Goal: Information Seeking & Learning: Learn about a topic

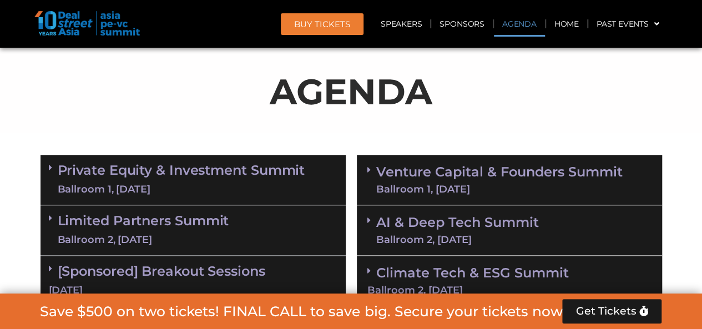
scroll to position [580, 0]
click at [544, 175] on link "Venture Capital & Founders​ Summit Ballroom 1, [DATE]" at bounding box center [499, 179] width 246 height 29
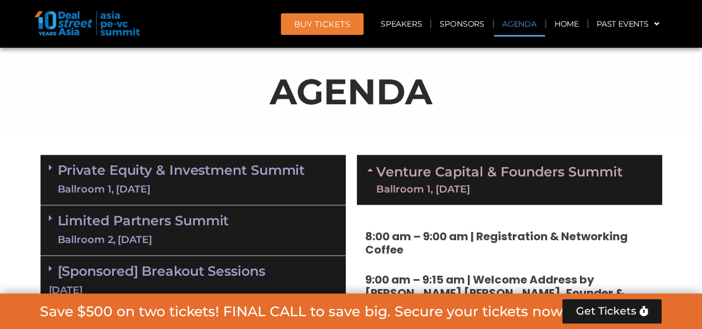
scroll to position [669, 0]
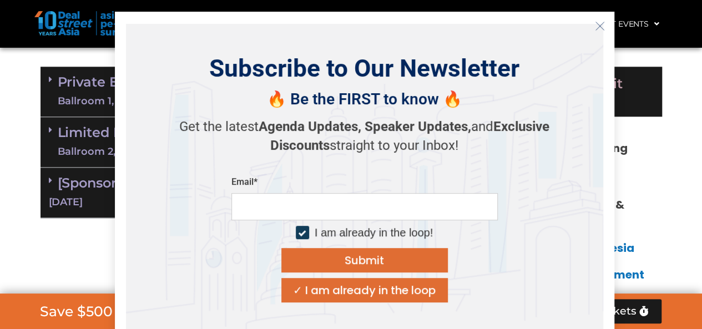
click at [411, 288] on div "✓ I am already in the loop" at bounding box center [364, 290] width 143 height 11
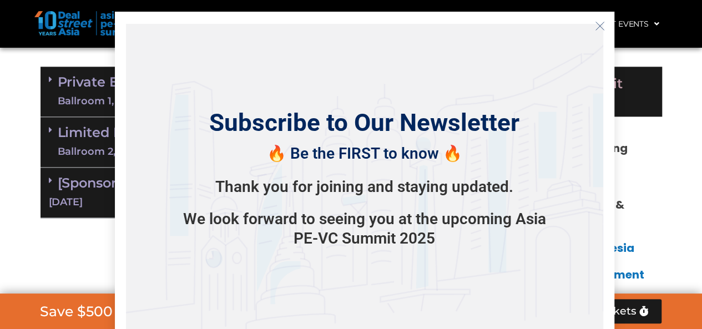
click at [530, 191] on div "🔥 Be the FIRST to know 🔥 Thank you for joining and staying updated. We look for…" at bounding box center [364, 193] width 388 height 110
click at [600, 23] on icon "Close" at bounding box center [600, 26] width 10 height 10
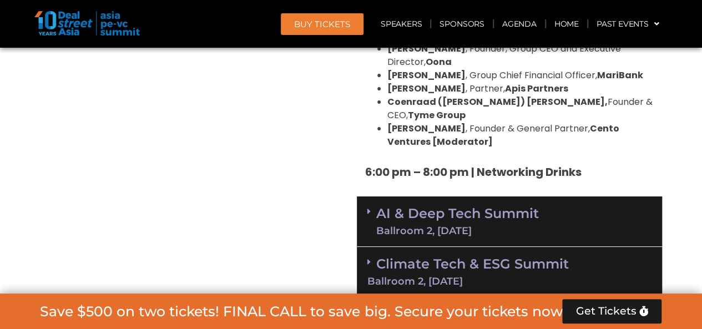
scroll to position [2123, 0]
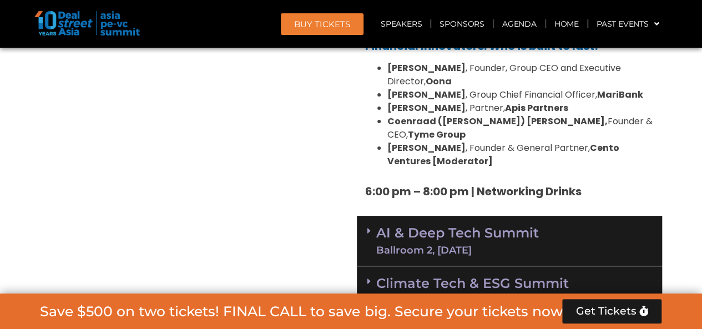
click at [540, 275] on link "Climate Tech & ESG Summit Ballroom 2, [DATE]" at bounding box center [509, 290] width 284 height 31
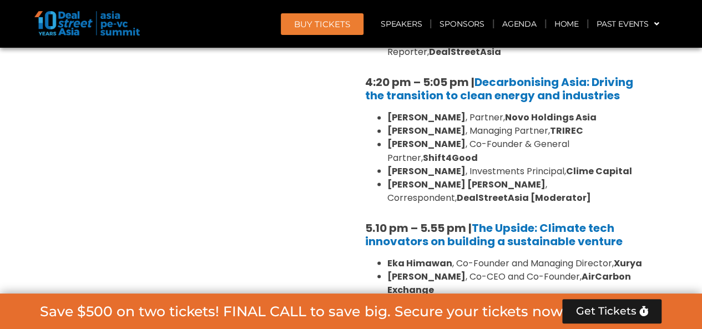
scroll to position [3026, 0]
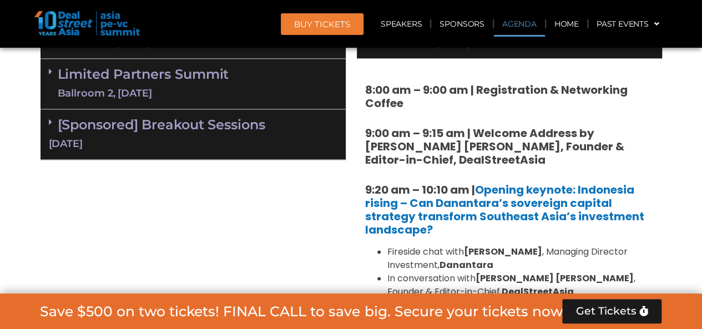
scroll to position [620, 0]
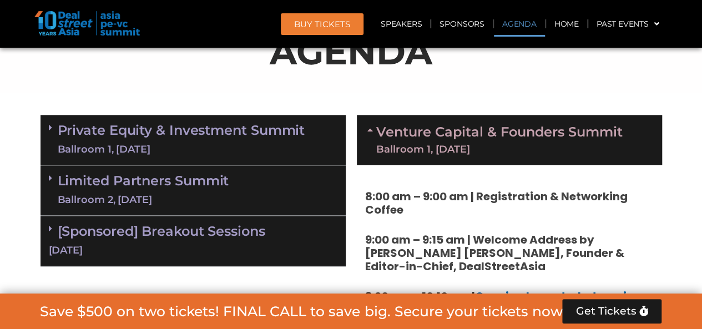
click at [194, 186] on link "Limited Partners [GEOGRAPHIC_DATA] 2, [DATE]" at bounding box center [143, 190] width 171 height 33
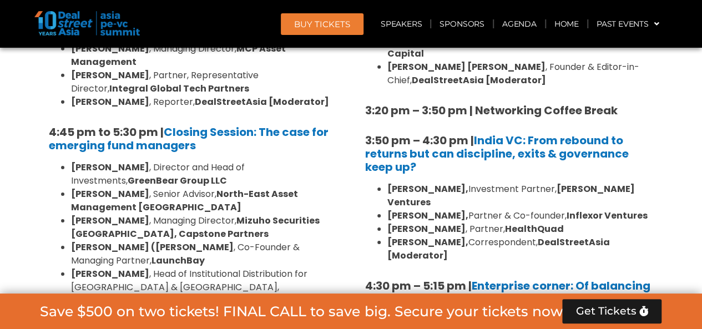
scroll to position [1823, 0]
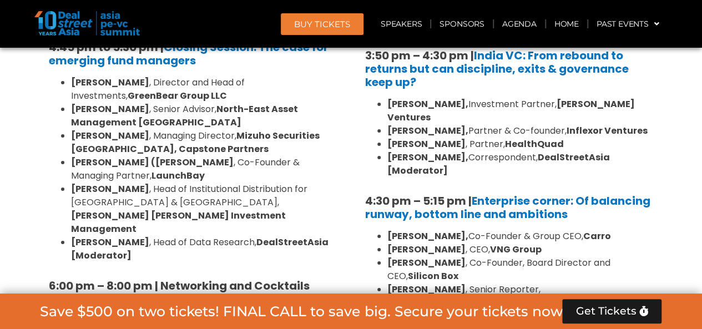
click at [195, 317] on link "[Sponsored] Breakout Sessions [DATE]" at bounding box center [193, 334] width 289 height 34
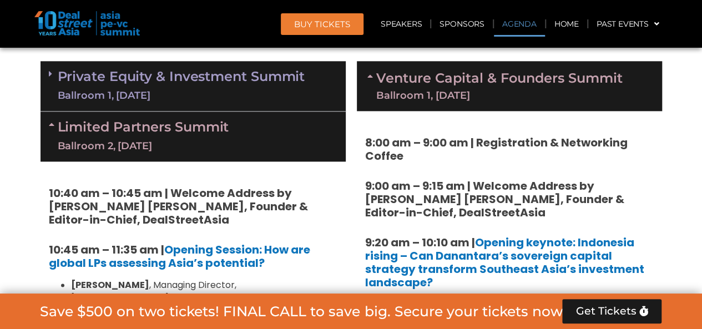
scroll to position [653, 0]
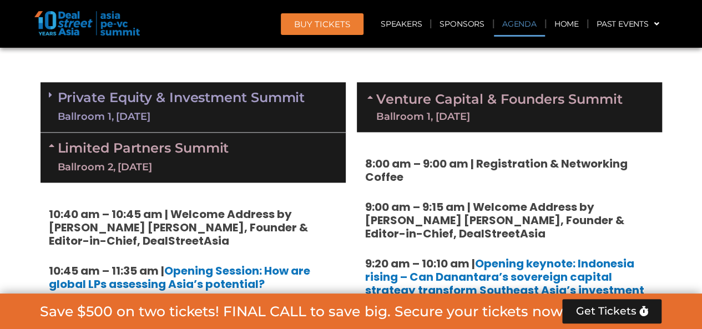
click at [224, 144] on link "Limited Partners [GEOGRAPHIC_DATA] 2, [DATE]" at bounding box center [143, 157] width 171 height 33
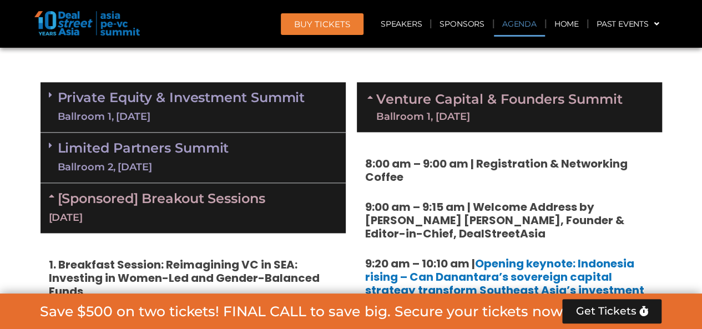
click at [264, 99] on link "Private Equity & Investment Summit Ballroom 1, [DATE]" at bounding box center [181, 106] width 247 height 33
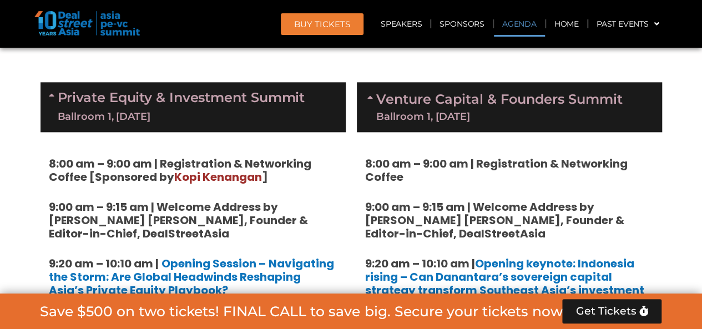
click at [247, 218] on strong "9:00 am – 9:15 am | Welcome Address by [PERSON_NAME] [PERSON_NAME], Founder & E…" at bounding box center [178, 220] width 259 height 42
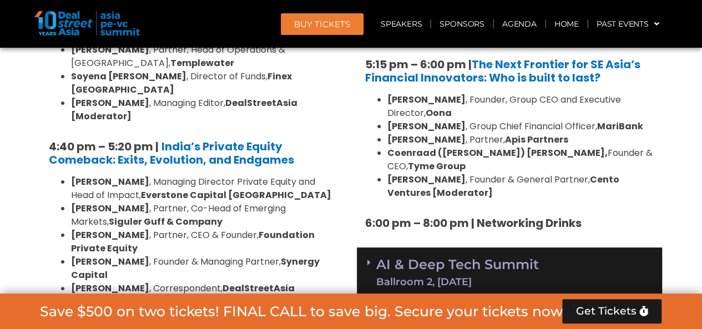
scroll to position [2380, 0]
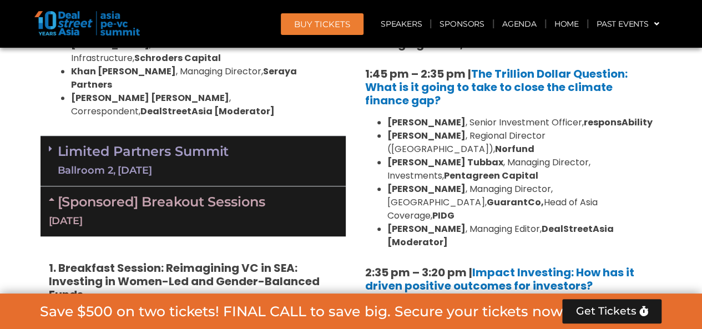
scroll to position [2305, 0]
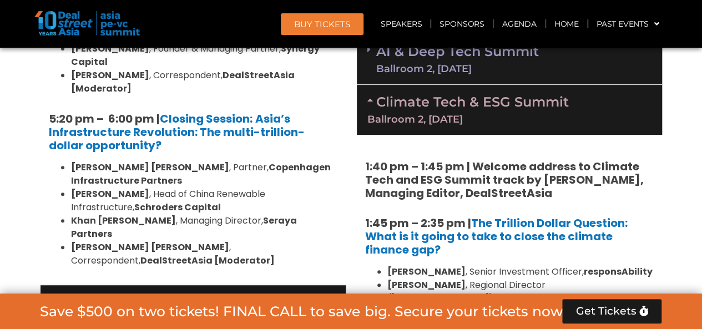
click at [333, 285] on div "Limited Partners [GEOGRAPHIC_DATA] 2, [DATE]" at bounding box center [193, 310] width 305 height 50
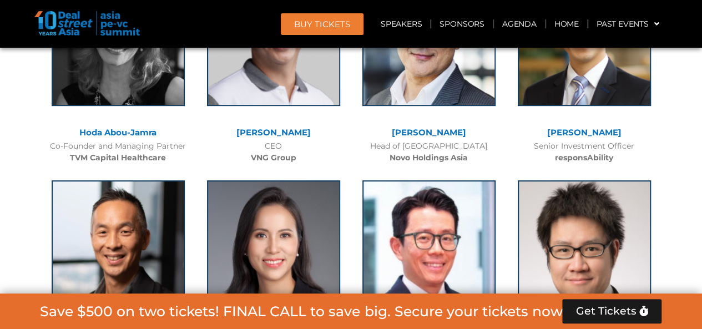
scroll to position [8324, 0]
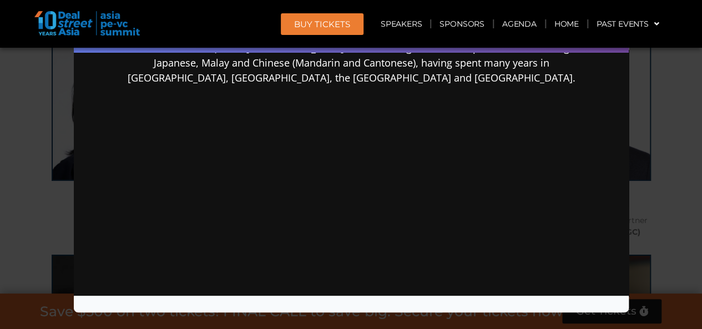
scroll to position [53, 0]
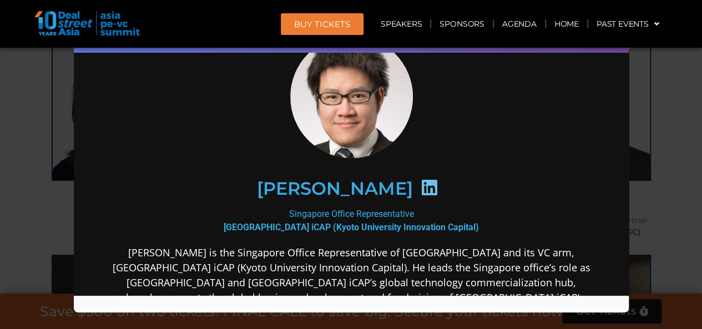
click at [656, 120] on div "Speaker Profile ×" at bounding box center [351, 164] width 702 height 329
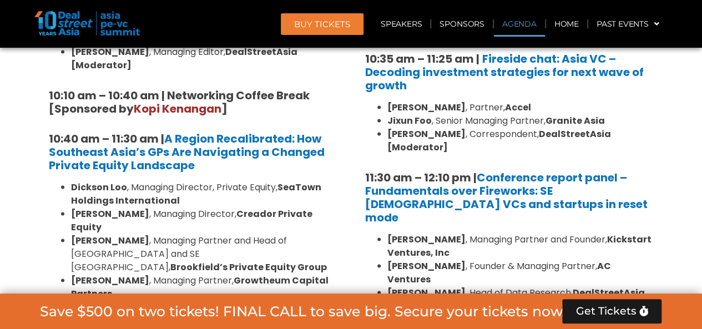
scroll to position [438, 0]
